Goal: Communication & Community: Share content

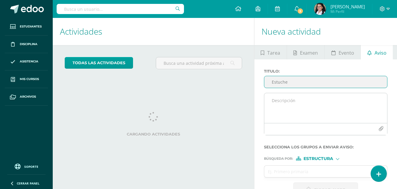
type input "Estuche"
click at [317, 93] on textarea at bounding box center [325, 108] width 123 height 30
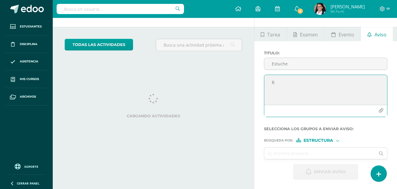
type textarea "B"
click at [306, 57] on div "Titulo : Estuche" at bounding box center [325, 63] width 128 height 24
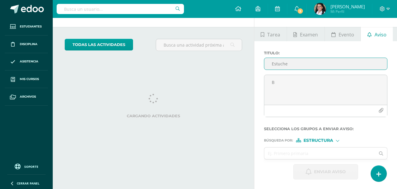
click at [299, 68] on input "Estuche" at bounding box center [325, 64] width 123 height 12
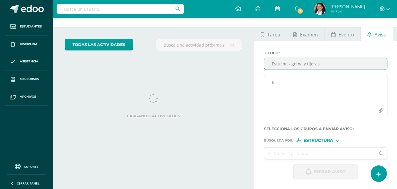
type input "Estuche - goma y tijeras"
click at [312, 97] on textarea "B" at bounding box center [325, 90] width 123 height 30
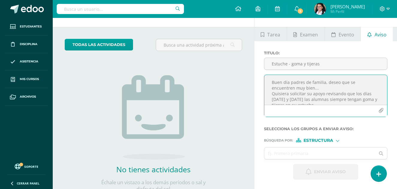
scroll to position [13, 0]
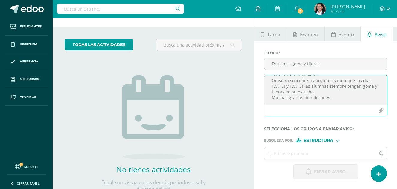
click at [326, 91] on textarea "Buen día padres de familia, deseo que se encuentren muy bien... Quisiera solici…" at bounding box center [325, 90] width 123 height 30
type textarea "Buen día padres de familia, deseo que se encuentren muy bien... Quisiera solici…"
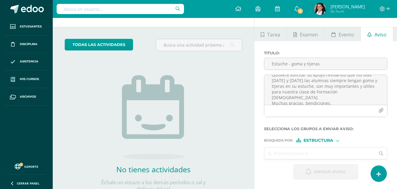
click at [315, 150] on input "text" at bounding box center [319, 154] width 111 height 12
type input "r"
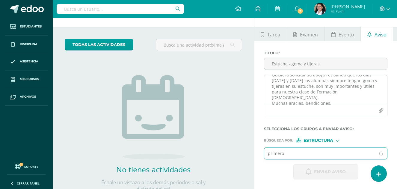
type input "primero"
click at [281, 94] on textarea "Buen día padres de familia, deseo que se encuentren muy bien... Quisiera solici…" at bounding box center [325, 90] width 123 height 30
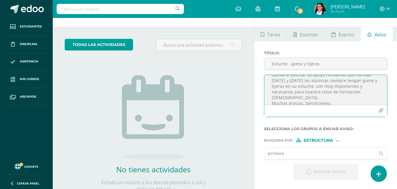
type textarea "Buen día padres de familia, deseo que se encuentren muy bien... Quisiera solici…"
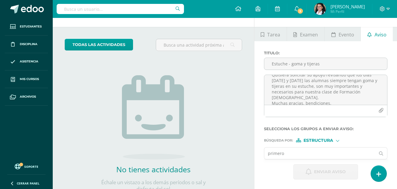
click at [287, 154] on input "primero" at bounding box center [319, 154] width 111 height 12
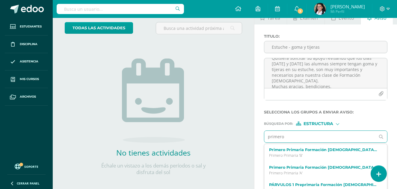
scroll to position [43, 0]
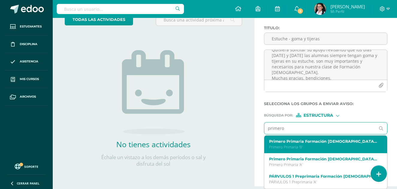
click at [301, 147] on p "Primero Primaria 'B'" at bounding box center [323, 147] width 109 height 5
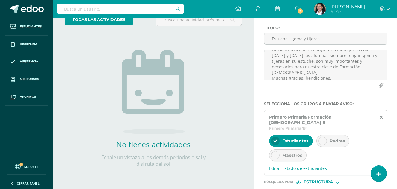
click at [327, 138] on div "Padres" at bounding box center [332, 141] width 33 height 12
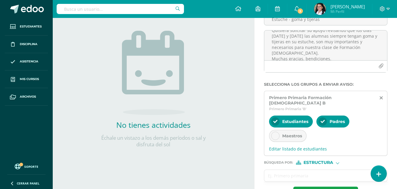
scroll to position [73, 0]
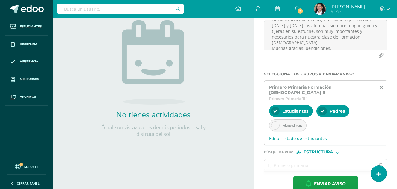
click at [308, 162] on input "text" at bounding box center [319, 166] width 111 height 12
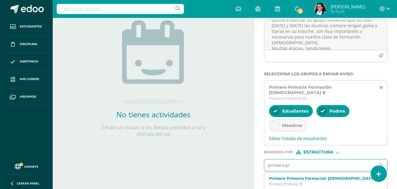
type input "primero pri"
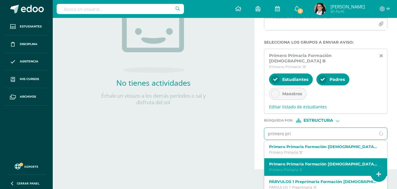
scroll to position [105, 0]
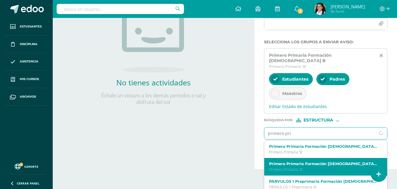
click at [319, 167] on p "Primero Primaria 'A'" at bounding box center [323, 169] width 109 height 5
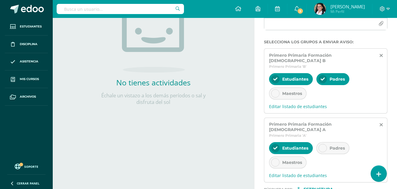
click at [333, 146] on span "Padres" at bounding box center [336, 148] width 15 height 5
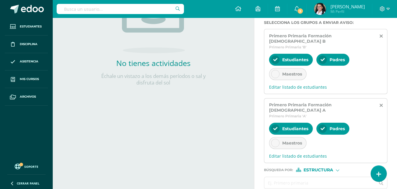
scroll to position [135, 0]
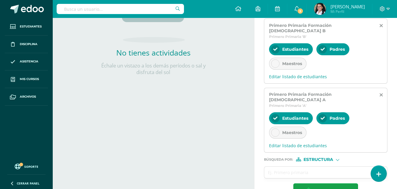
click at [307, 158] on span "Estructura" at bounding box center [318, 159] width 30 height 3
click at [301, 163] on span "Persona" at bounding box center [320, 165] width 48 height 8
click at [301, 167] on input "text" at bounding box center [319, 173] width 111 height 12
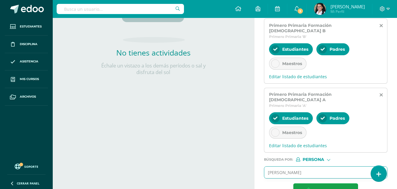
type input "[PERSON_NAME] her"
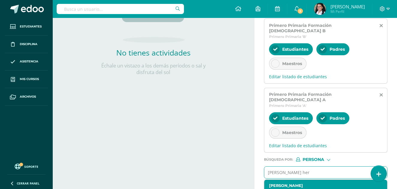
click at [296, 184] on label "[PERSON_NAME]" at bounding box center [323, 186] width 109 height 4
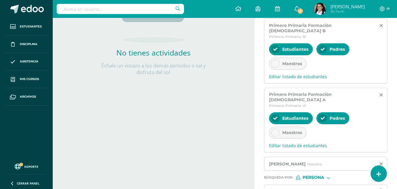
scroll to position [163, 0]
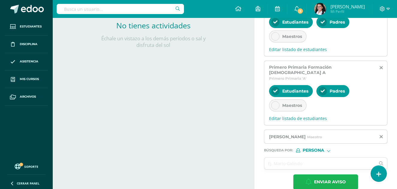
click at [321, 175] on span "Enviar aviso" at bounding box center [330, 182] width 32 height 15
